Goal: Transaction & Acquisition: Purchase product/service

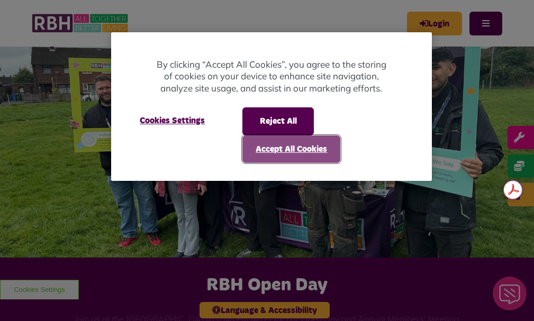
click at [262, 145] on button "Accept All Cookies" at bounding box center [291, 150] width 98 height 28
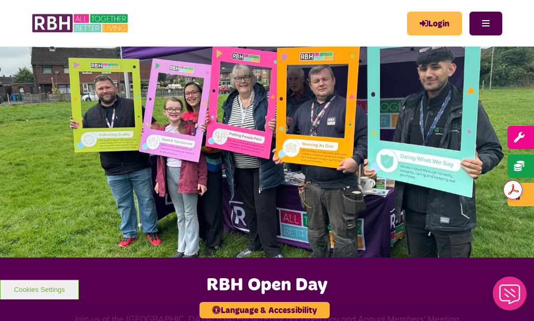
click at [421, 23] on link "Login" at bounding box center [434, 24] width 55 height 24
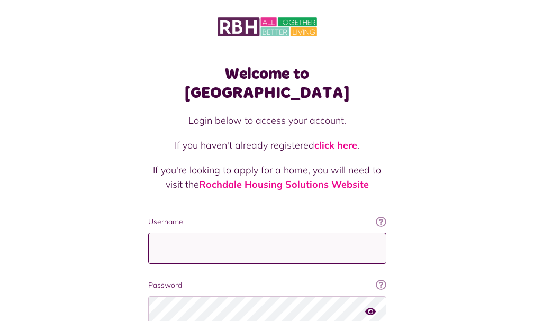
click at [163, 233] on input "Username" at bounding box center [267, 248] width 238 height 31
type input "**********"
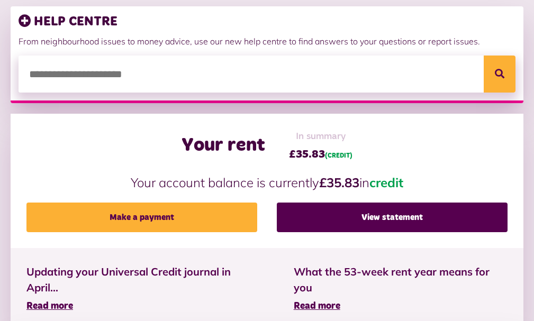
scroll to position [212, 0]
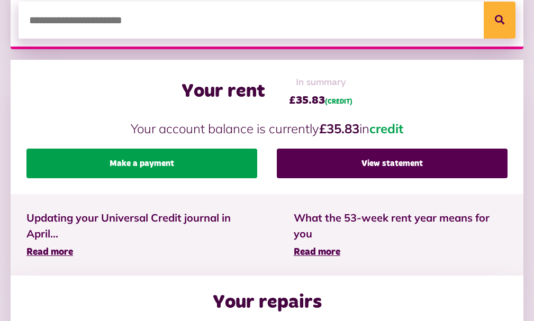
click at [137, 178] on link "Make a payment" at bounding box center [141, 164] width 231 height 30
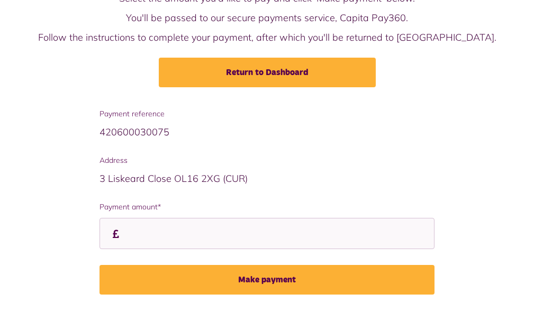
scroll to position [112, 0]
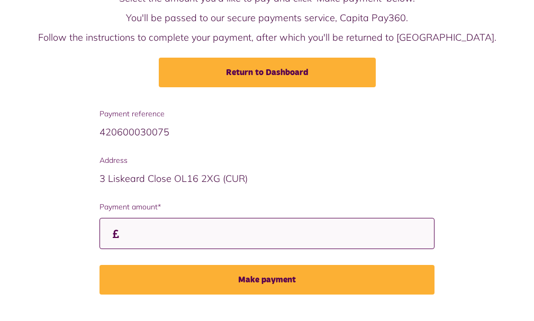
click at [182, 239] on input "Payment amount*" at bounding box center [267, 233] width 335 height 31
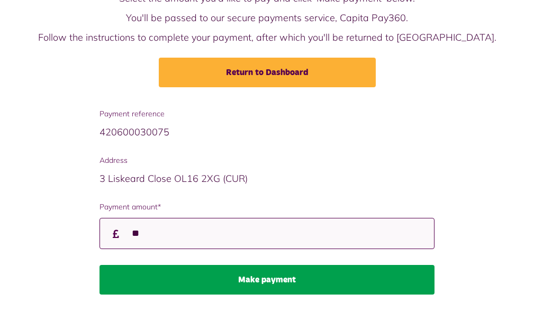
type input "**"
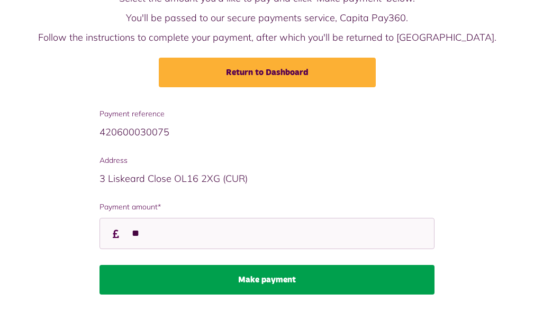
click at [250, 278] on button "Make payment" at bounding box center [267, 280] width 335 height 30
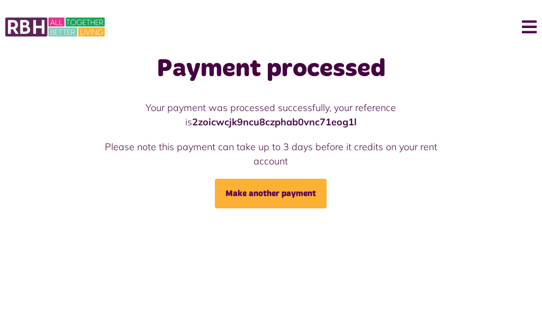
click at [526, 28] on button "Menu" at bounding box center [525, 27] width 23 height 33
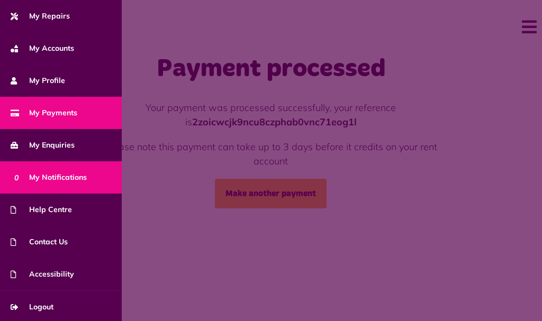
scroll to position [97, 0]
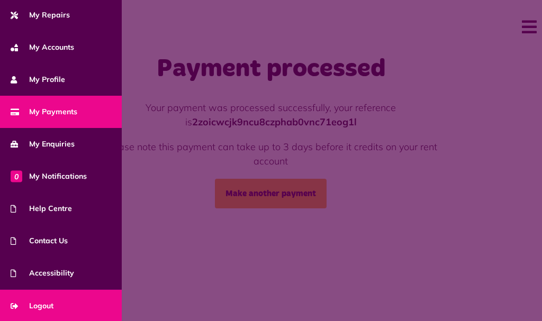
click at [50, 304] on span "Logout" at bounding box center [32, 306] width 43 height 11
